Goal: Task Accomplishment & Management: Use online tool/utility

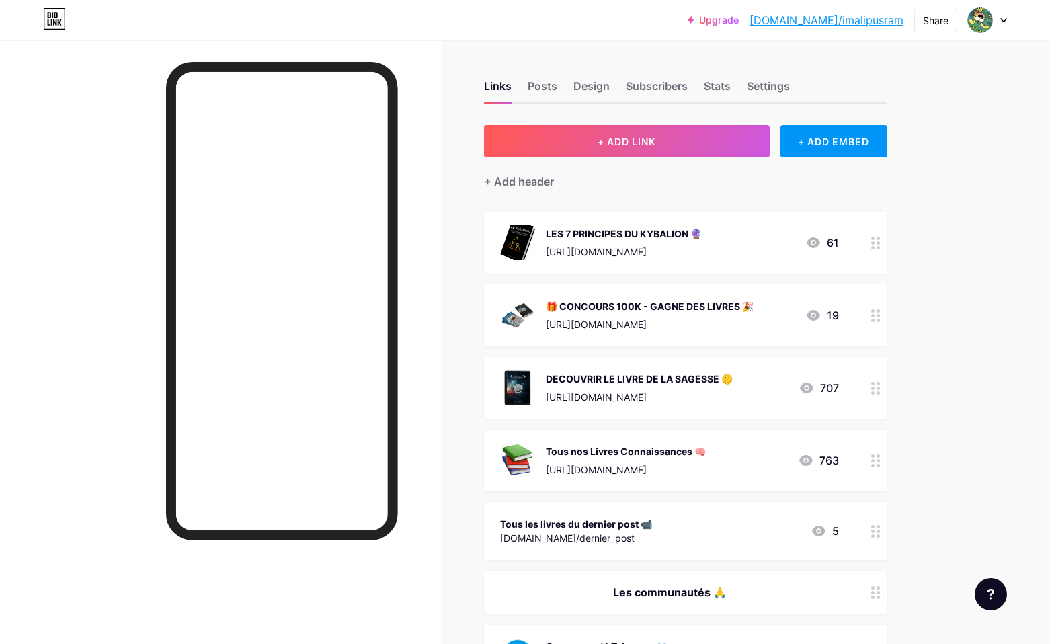
click at [737, 242] on div "LES 7 PRINCIPES DU KYBALION 🔮 https://go.imalipusram.com/le-kybalion 61" at bounding box center [669, 242] width 339 height 35
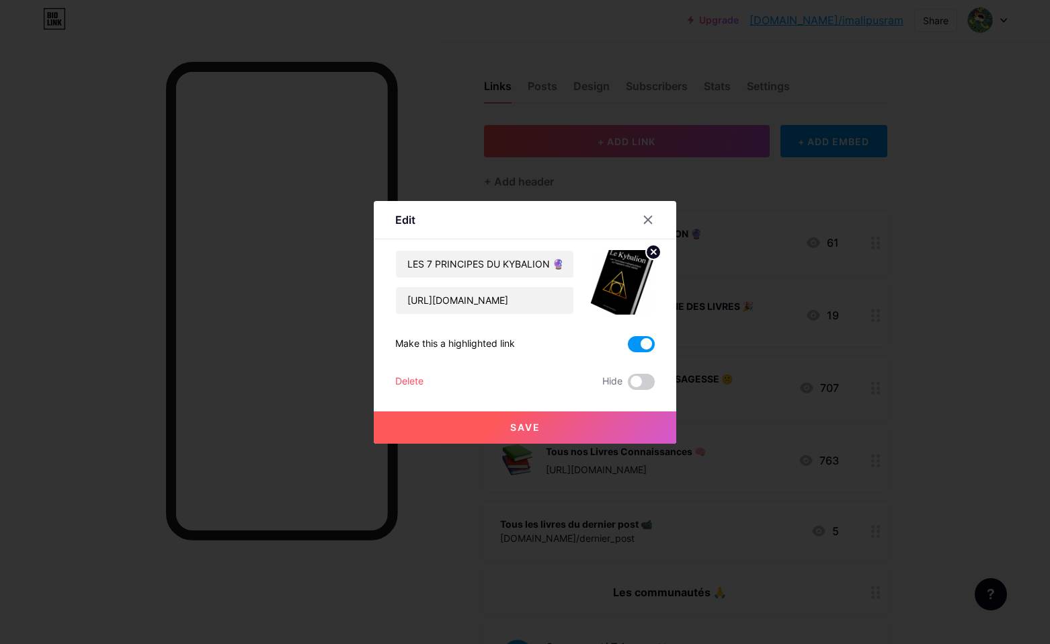
click at [638, 345] on span at bounding box center [641, 344] width 27 height 16
click at [628, 347] on input "checkbox" at bounding box center [628, 347] width 0 height 0
click at [577, 423] on button "Save" at bounding box center [525, 427] width 302 height 32
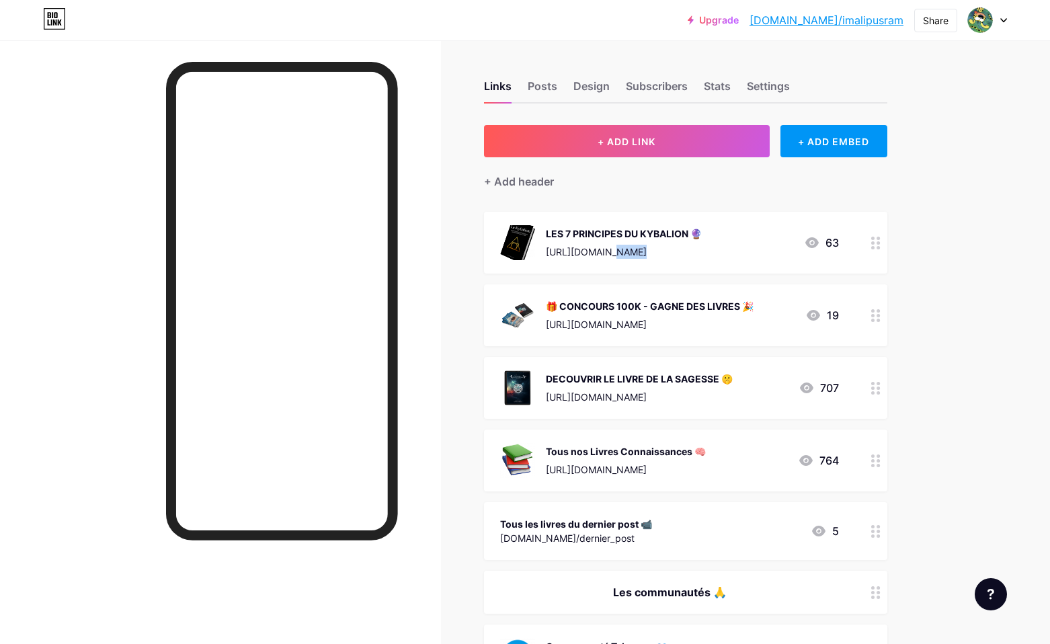
drag, startPoint x: 761, startPoint y: 242, endPoint x: 793, endPoint y: 220, distance: 39.1
click at [793, 220] on div "LES 7 PRINCIPES DU KYBALION 🔮 https://go.imalipusram.com/le-kybalion 63" at bounding box center [685, 243] width 403 height 62
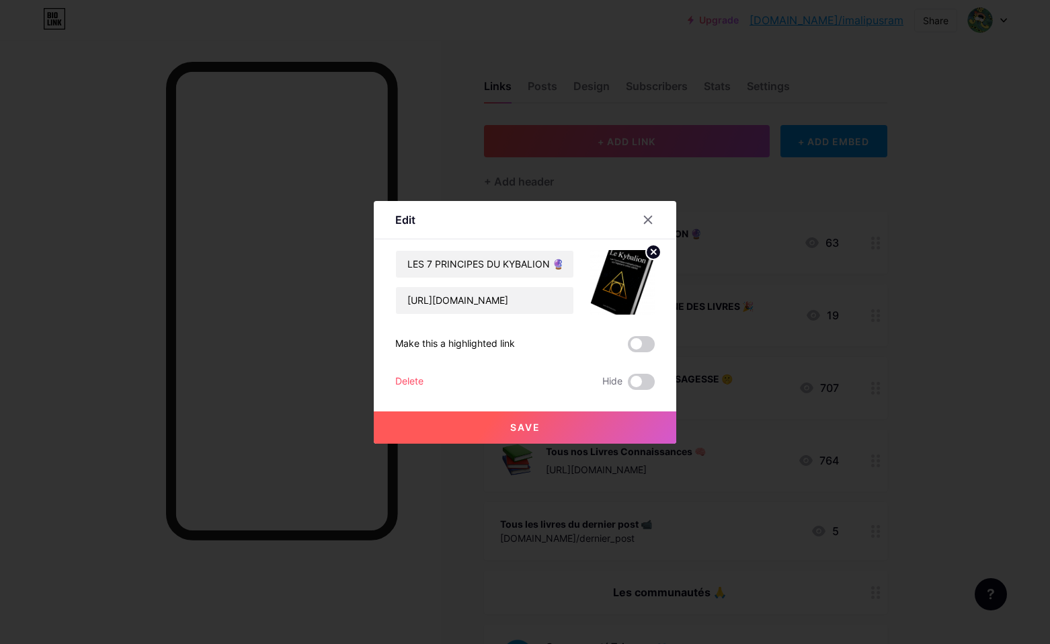
click at [796, 196] on div at bounding box center [525, 322] width 1050 height 644
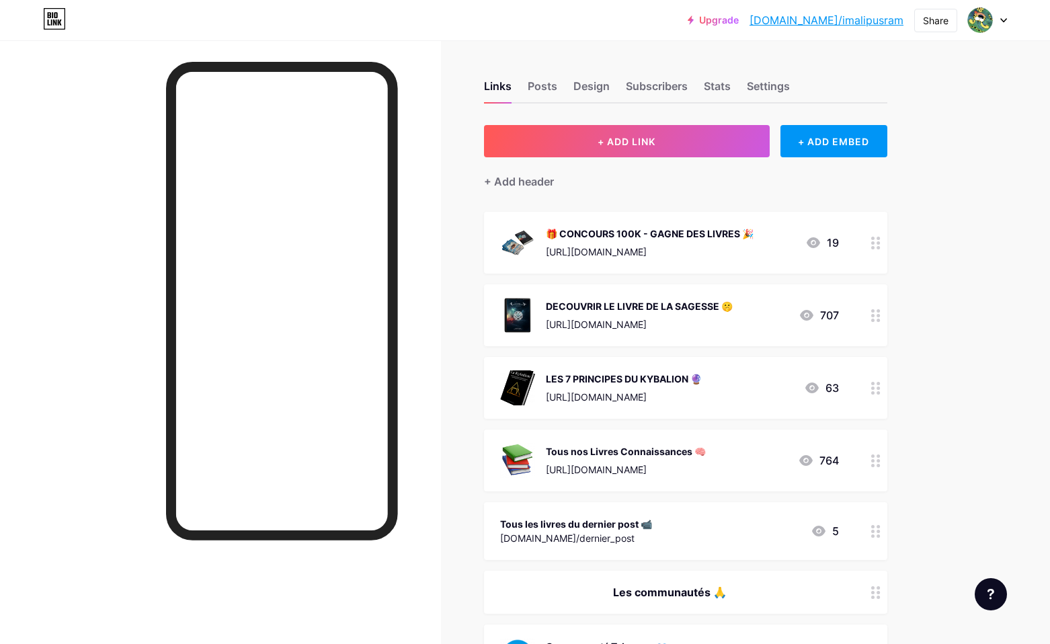
click at [732, 302] on div "DECOUVRIR LE LIVRE DE LA SAGESSE 🤫" at bounding box center [639, 306] width 187 height 14
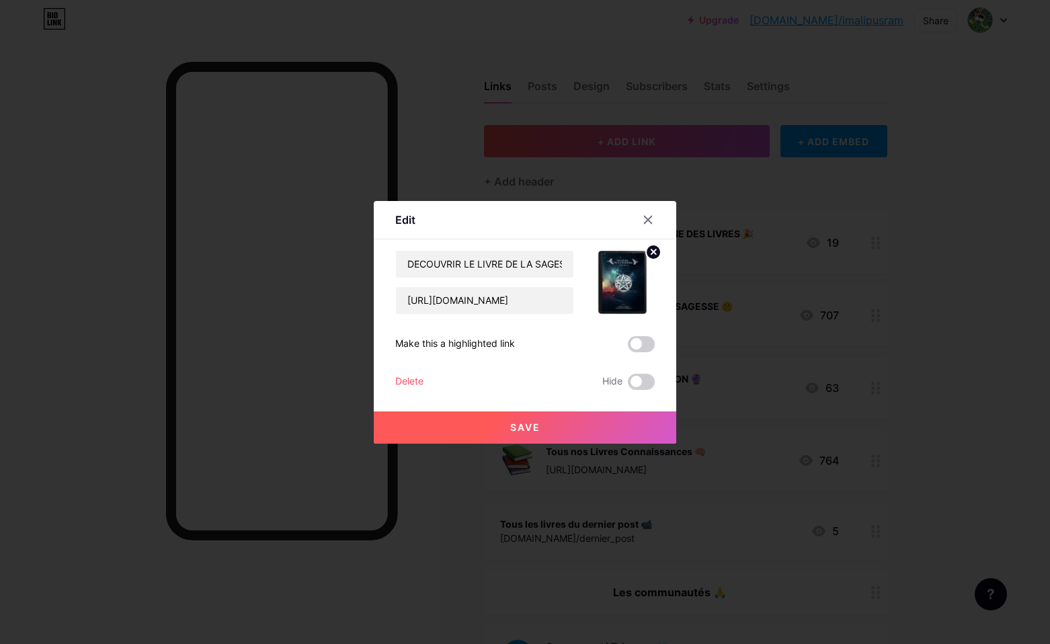
click at [636, 353] on div "DECOUVRIR LE LIVRE DE LA SAGESSE 🤫 https://www.imalipusram.com/livre-de-la-sage…" at bounding box center [524, 320] width 259 height 140
click at [641, 341] on span at bounding box center [641, 344] width 27 height 16
click at [628, 347] on input "checkbox" at bounding box center [628, 347] width 0 height 0
click at [601, 423] on button "Save" at bounding box center [525, 427] width 302 height 32
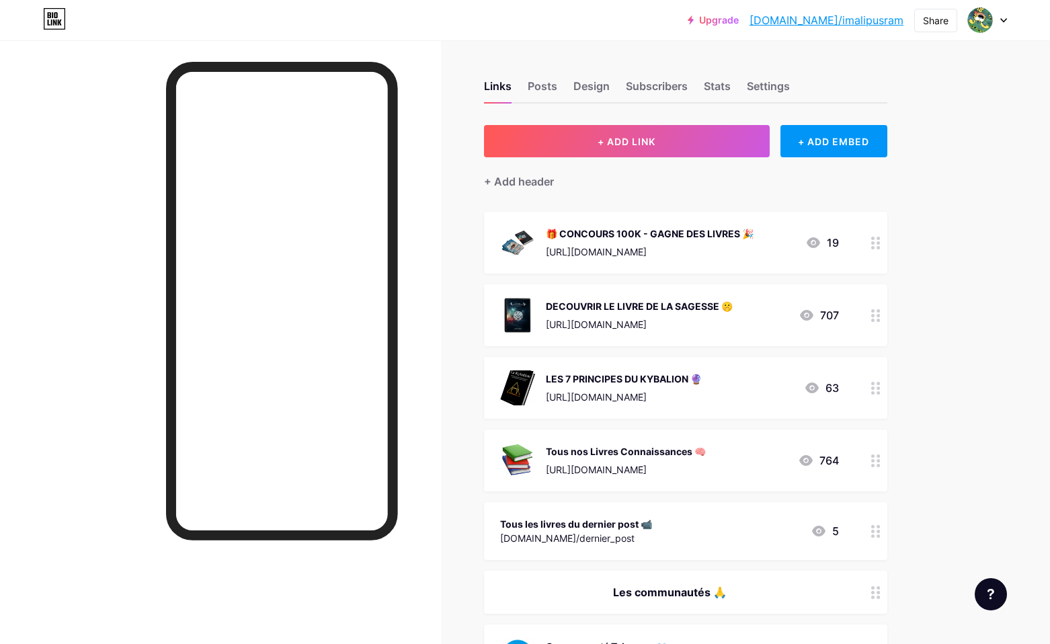
click at [665, 187] on div "+ Add header" at bounding box center [685, 173] width 403 height 33
click at [998, 18] on div at bounding box center [987, 20] width 39 height 24
drag, startPoint x: 790, startPoint y: 47, endPoint x: 700, endPoint y: 83, distance: 96.8
click at [716, 85] on div "Stats" at bounding box center [717, 90] width 27 height 24
